Goal: Transaction & Acquisition: Obtain resource

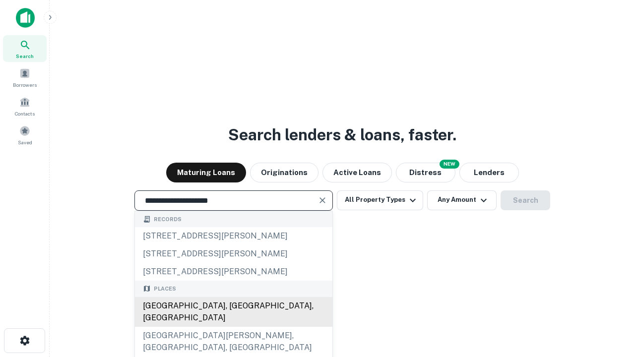
click at [233, 327] on div "[GEOGRAPHIC_DATA], [GEOGRAPHIC_DATA], [GEOGRAPHIC_DATA]" at bounding box center [233, 312] width 197 height 30
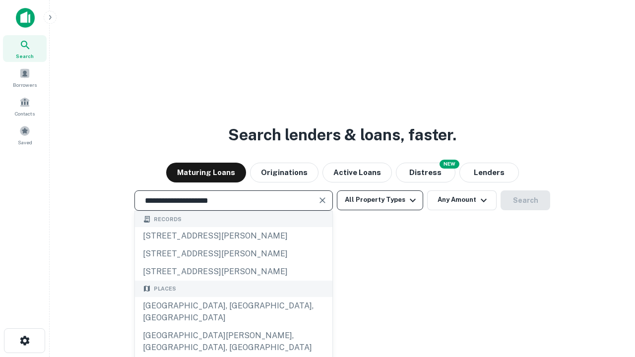
type input "**********"
click at [380, 200] on button "All Property Types" at bounding box center [380, 201] width 86 height 20
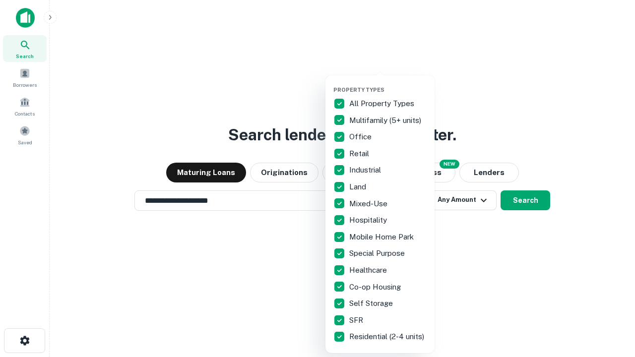
click at [388, 83] on button "button" at bounding box center [387, 83] width 109 height 0
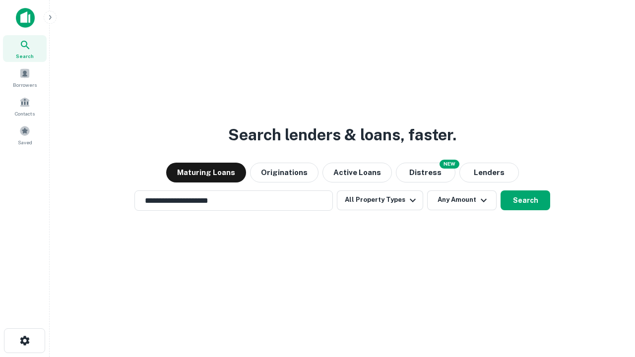
scroll to position [6, 120]
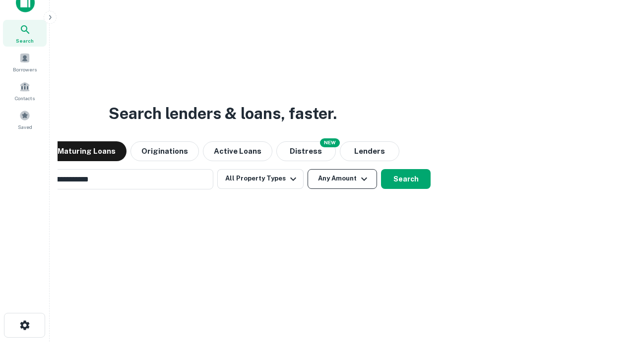
click at [308, 169] on button "Any Amount" at bounding box center [342, 179] width 69 height 20
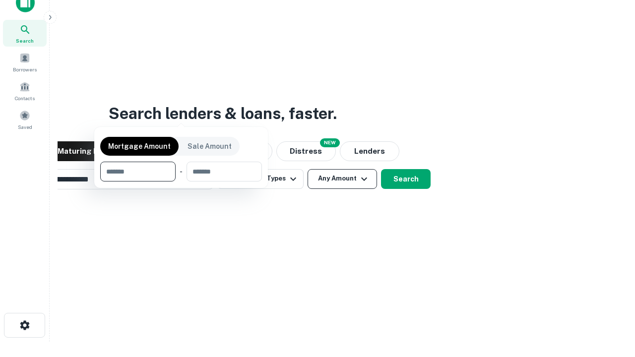
scroll to position [16, 0]
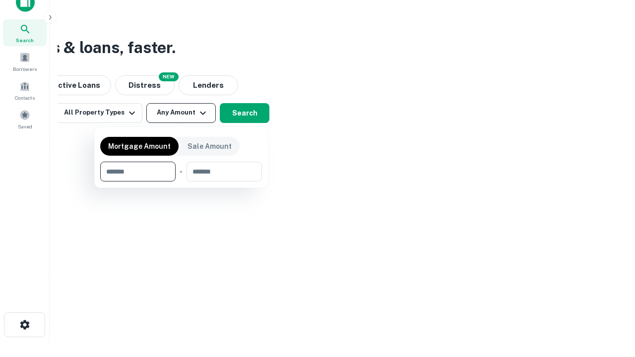
type input "*******"
click at [181, 182] on button "button" at bounding box center [181, 182] width 162 height 0
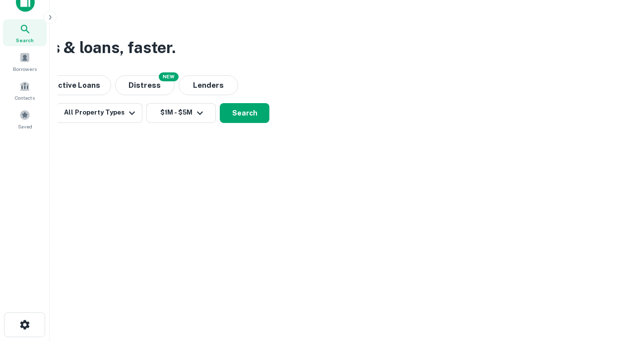
scroll to position [6, 183]
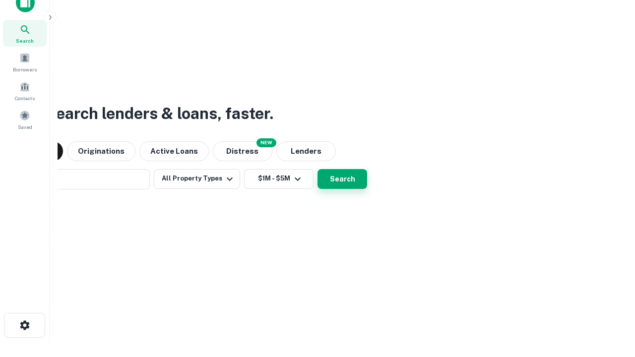
click at [318, 169] on button "Search" at bounding box center [343, 179] width 50 height 20
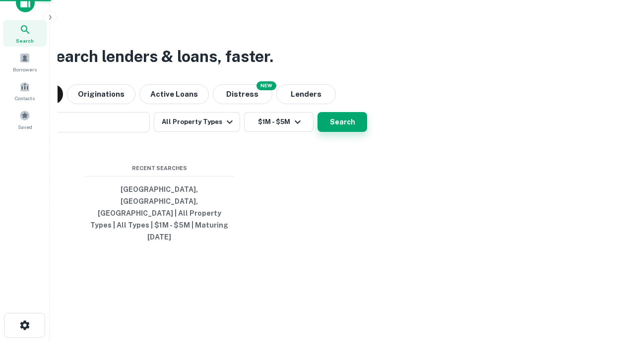
scroll to position [26, 281]
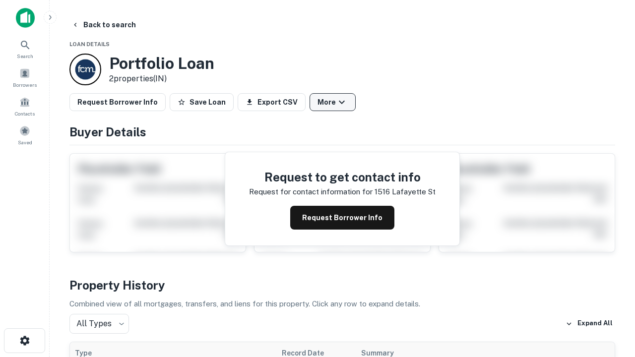
click at [332, 102] on button "More" at bounding box center [333, 102] width 46 height 18
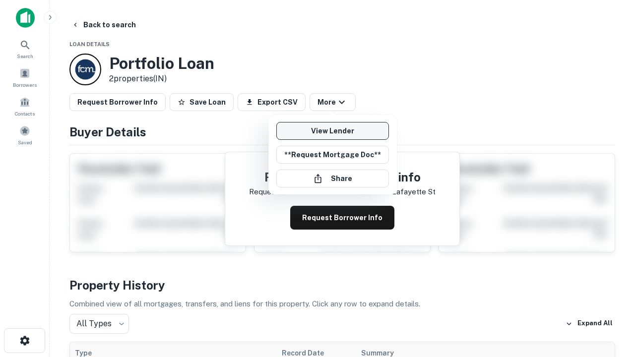
click at [332, 131] on link "View Lender" at bounding box center [332, 131] width 113 height 18
